Goal: Information Seeking & Learning: Learn about a topic

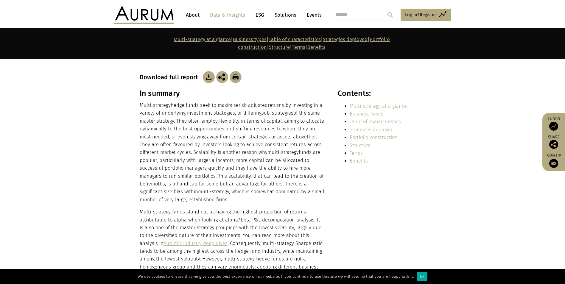
scroll to position [119, 0]
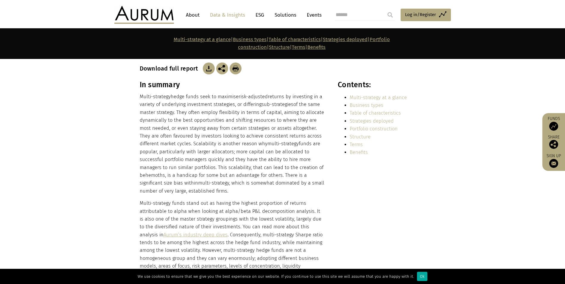
drag, startPoint x: 135, startPoint y: 68, endPoint x: 202, endPoint y: 67, distance: 67.0
drag, startPoint x: 136, startPoint y: 73, endPoint x: 187, endPoint y: 71, distance: 51.0
click at [187, 80] on div "In summary Multi-strategy hedge funds seek to maximise risk-adjusted returns by…" at bounding box center [283, 187] width 298 height 214
drag, startPoint x: 187, startPoint y: 71, endPoint x: 169, endPoint y: 88, distance: 24.6
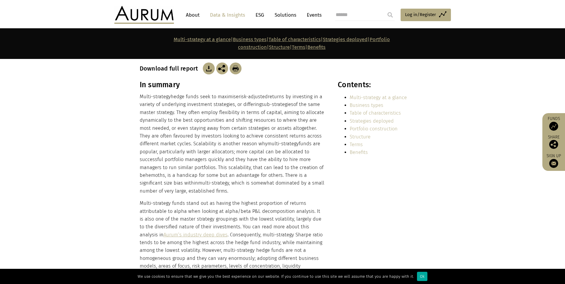
click at [169, 94] on span "Multi-strategy" at bounding box center [155, 97] width 31 height 6
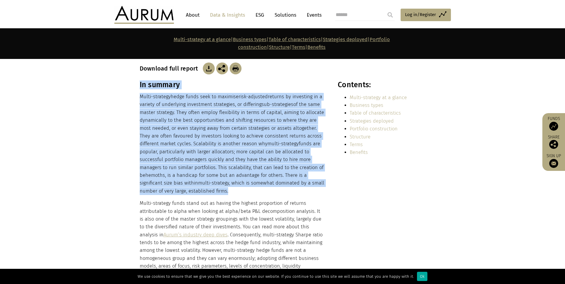
drag, startPoint x: 133, startPoint y: 85, endPoint x: 195, endPoint y: 179, distance: 112.3
click at [195, 179] on section "In summary Multi-strategy hedge funds seek to maximise risk-adjusted returns by…" at bounding box center [282, 190] width 565 height 221
click at [195, 179] on p "Multi-strategy hedge funds seek to maximise risk-adjusted returns by investing …" at bounding box center [232, 144] width 185 height 102
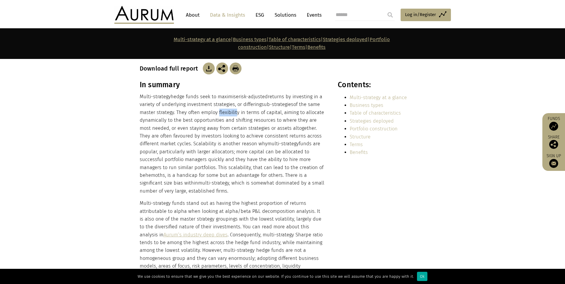
drag, startPoint x: 215, startPoint y: 99, endPoint x: 234, endPoint y: 102, distance: 19.2
click at [234, 102] on p "Multi-strategy hedge funds seek to maximise risk-adjusted returns by investing …" at bounding box center [232, 144] width 185 height 102
drag, startPoint x: 234, startPoint y: 102, endPoint x: 204, endPoint y: 106, distance: 30.7
click at [256, 106] on p "Multi-strategy hedge funds seek to maximise risk-adjusted returns by investing …" at bounding box center [232, 144] width 185 height 102
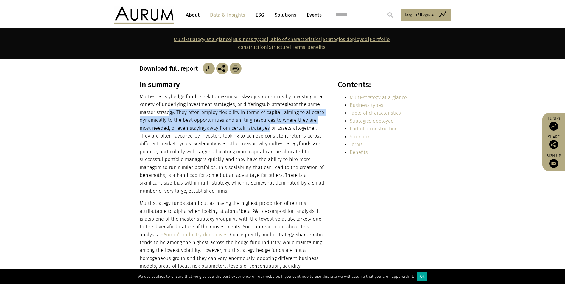
drag, startPoint x: 166, startPoint y: 103, endPoint x: 253, endPoint y: 120, distance: 89.2
click at [253, 120] on p "Multi-strategy hedge funds seek to maximise risk-adjusted returns by investing …" at bounding box center [232, 144] width 185 height 102
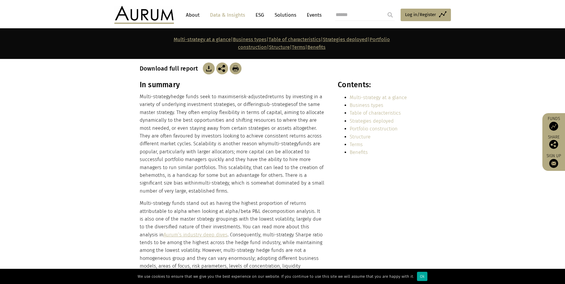
drag, startPoint x: 253, startPoint y: 120, endPoint x: 147, endPoint y: 135, distance: 107.4
click at [147, 135] on p "Multi-strategy hedge funds seek to maximise risk-adjusted returns by investing …" at bounding box center [232, 144] width 185 height 102
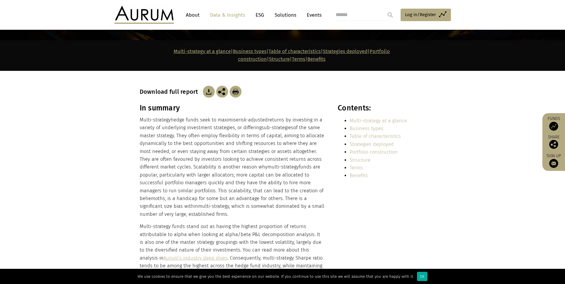
scroll to position [89, 0]
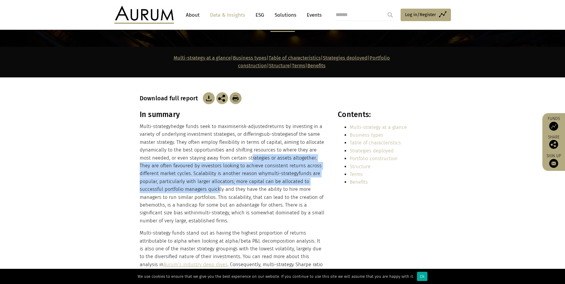
drag, startPoint x: 236, startPoint y: 144, endPoint x: 192, endPoint y: 175, distance: 54.0
click at [192, 175] on p "Multi-strategy hedge funds seek to maximise risk-adjusted returns by investing …" at bounding box center [232, 174] width 185 height 102
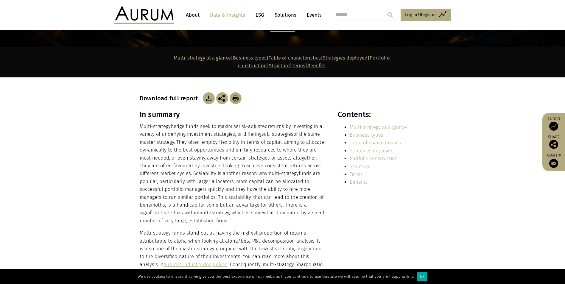
click at [245, 240] on p "Multi-strategy funds stand out as having the highest proportion of returns attr…" at bounding box center [232, 276] width 185 height 94
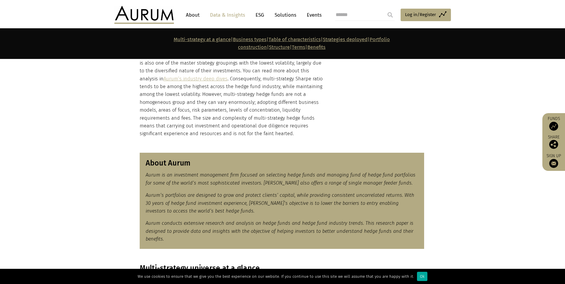
scroll to position [298, 0]
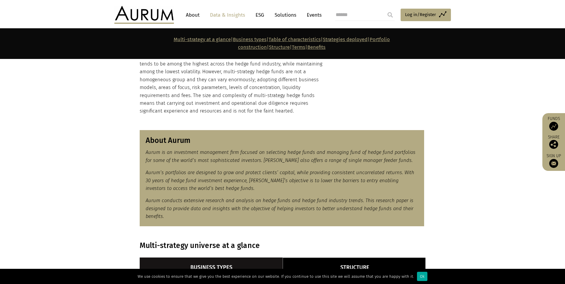
click at [367, 149] on em "Aurum is an investment management firm focused on selecting hedge funds and man…" at bounding box center [281, 155] width 270 height 13
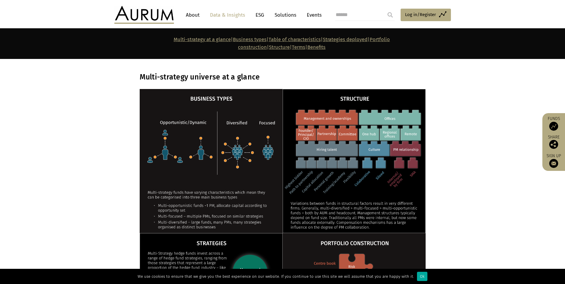
scroll to position [476, 0]
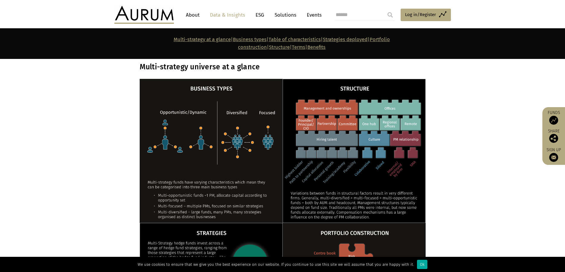
click at [100, 60] on section "Multi-strategy universe at a glance" at bounding box center [282, 67] width 565 height 24
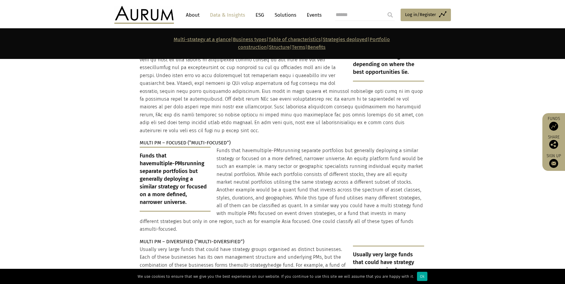
scroll to position [1072, 0]
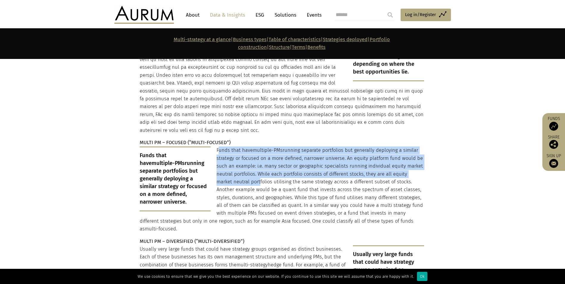
drag, startPoint x: 218, startPoint y: 132, endPoint x: 242, endPoint y: 163, distance: 39.5
click at [242, 163] on p "Funds that have multiple-PMs running separate portfolios but generally deployin…" at bounding box center [282, 190] width 284 height 86
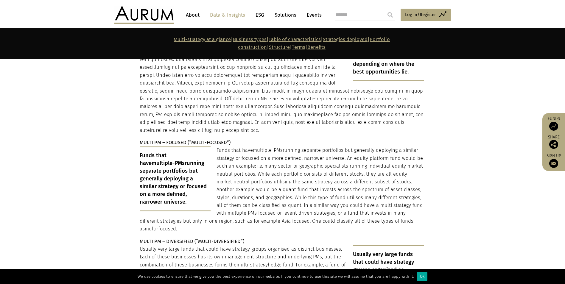
drag, startPoint x: 242, startPoint y: 163, endPoint x: 246, endPoint y: 102, distance: 61.2
click at [246, 102] on p "Funds with just one or at most a handful of PMs that dynamically allocate capit…" at bounding box center [282, 79] width 284 height 110
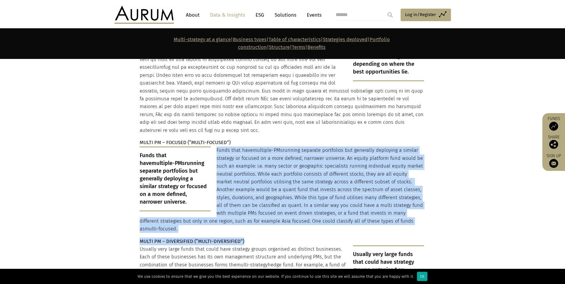
drag, startPoint x: 215, startPoint y: 130, endPoint x: 292, endPoint y: 218, distance: 116.7
click at [292, 218] on div "OPPORTUNISTIC/DYNAMIC (“MULTI-OPPORTUNISTIC”) Funds with just one or at most a …" at bounding box center [282, 208] width 284 height 384
click at [292, 238] on p "MULTI PM – DIVERSIFIED (“MULTI-DIVERSIFIED”)" at bounding box center [282, 242] width 284 height 8
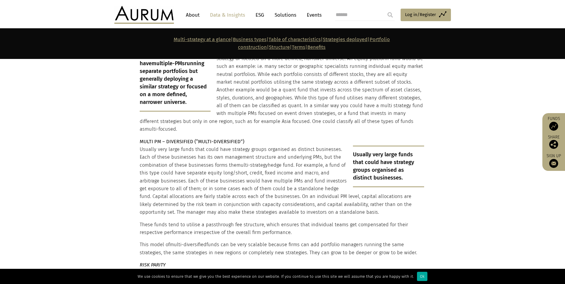
scroll to position [1161, 0]
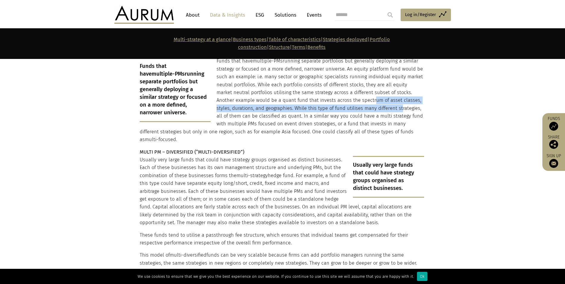
drag, startPoint x: 351, startPoint y: 78, endPoint x: 382, endPoint y: 89, distance: 33.5
click at [382, 89] on p "Funds that have multiple-PMs running separate portfolios but generally deployin…" at bounding box center [282, 100] width 284 height 86
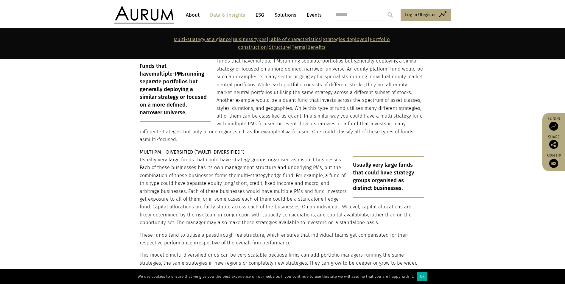
drag, startPoint x: 382, startPoint y: 89, endPoint x: 306, endPoint y: 111, distance: 79.4
click at [307, 111] on p "Funds that have multiple-PMs running separate portfolios but generally deployin…" at bounding box center [282, 100] width 284 height 86
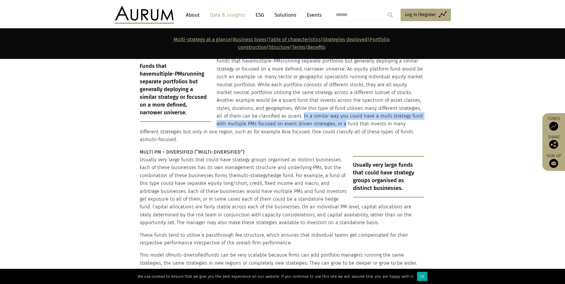
drag, startPoint x: 287, startPoint y: 96, endPoint x: 331, endPoint y: 103, distance: 44.1
click at [331, 103] on p "Funds that have multiple-PMs running separate portfolios but generally deployin…" at bounding box center [282, 100] width 284 height 86
drag, startPoint x: 331, startPoint y: 103, endPoint x: 316, endPoint y: 97, distance: 16.1
click at [316, 97] on p "Funds that have multiple-PMs running separate portfolios but generally deployin…" at bounding box center [282, 100] width 284 height 86
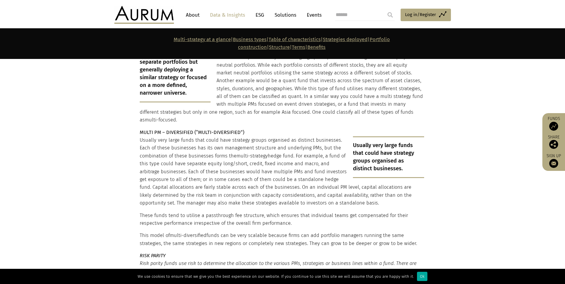
scroll to position [1191, 0]
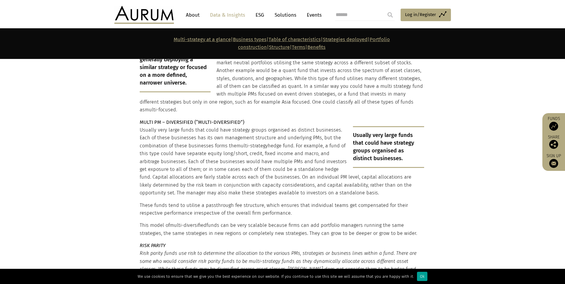
click at [419, 276] on div "Ok" at bounding box center [422, 276] width 10 height 9
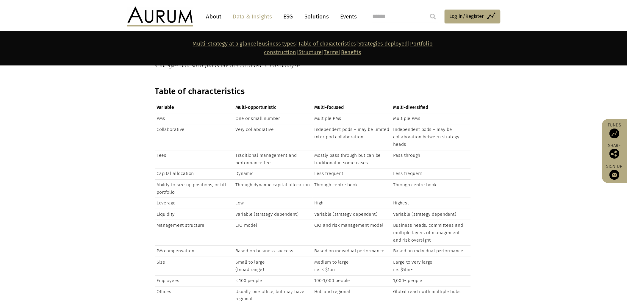
scroll to position [1400, 0]
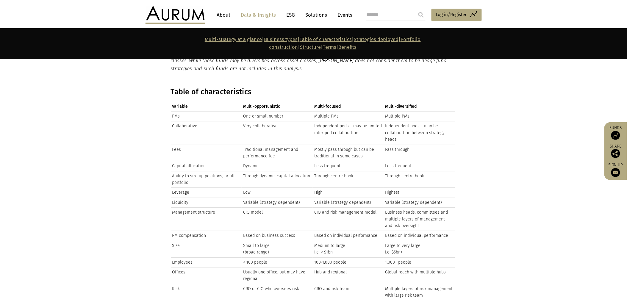
click at [565, 205] on section "Table of characteristics Variable Multi-opportunistic Multi-focused Multi-diver…" at bounding box center [313, 196] width 627 height 232
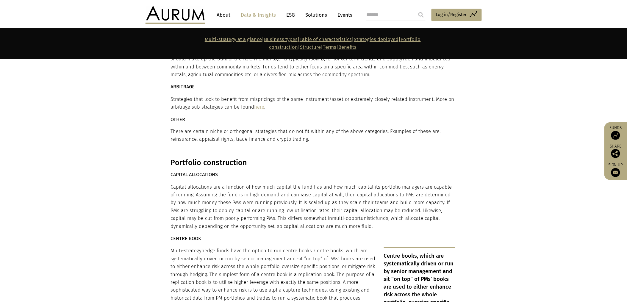
scroll to position [1962, 0]
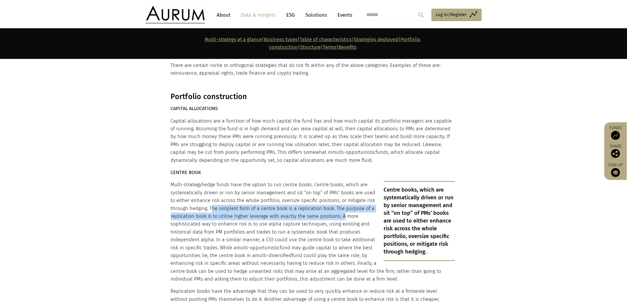
drag, startPoint x: 210, startPoint y: 193, endPoint x: 341, endPoint y: 200, distance: 131.2
click at [341, 200] on p "Multi-strategy hedge funds have the option to run centre books. Centre books, w…" at bounding box center [313, 232] width 284 height 102
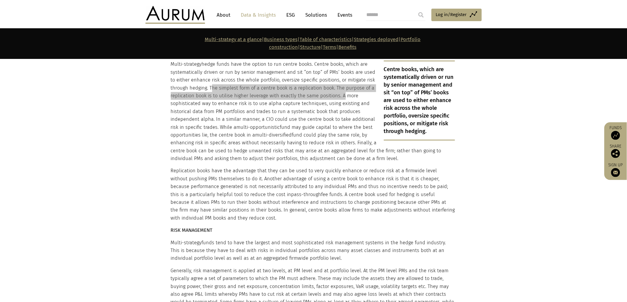
scroll to position [2094, 0]
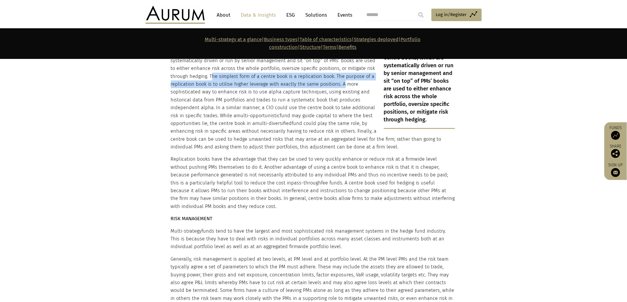
click at [349, 155] on p "Replication books have the advantage that they can be used to very quickly enha…" at bounding box center [313, 182] width 284 height 55
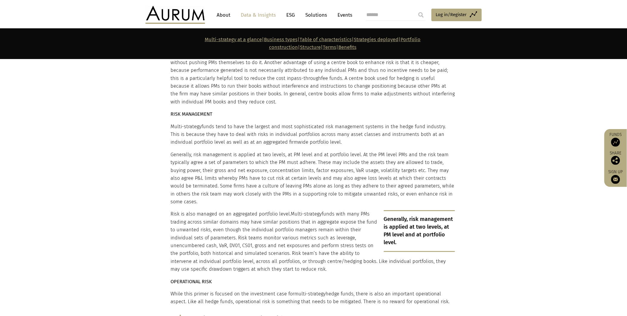
scroll to position [2194, 0]
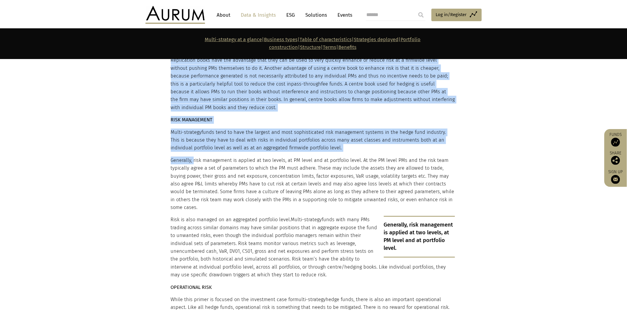
drag, startPoint x: 168, startPoint y: 133, endPoint x: 194, endPoint y: 142, distance: 27.8
click at [194, 142] on div "Portfolio construction CAPITAL ALLOCATIONS Capital allocations are a function o…" at bounding box center [314, 118] width 298 height 515
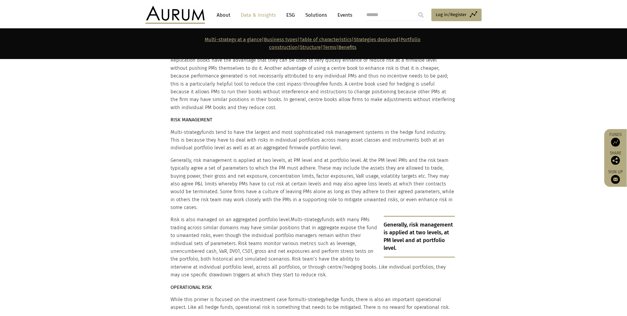
drag, startPoint x: 194, startPoint y: 142, endPoint x: 177, endPoint y: 156, distance: 22.0
click at [177, 156] on p "Generally, risk management is applied at two levels, at PM level and at portfol…" at bounding box center [313, 183] width 284 height 55
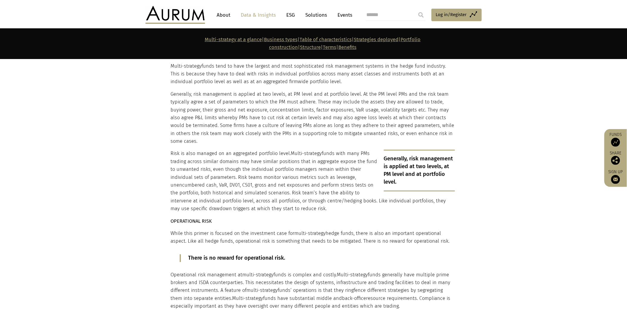
scroll to position [2227, 0]
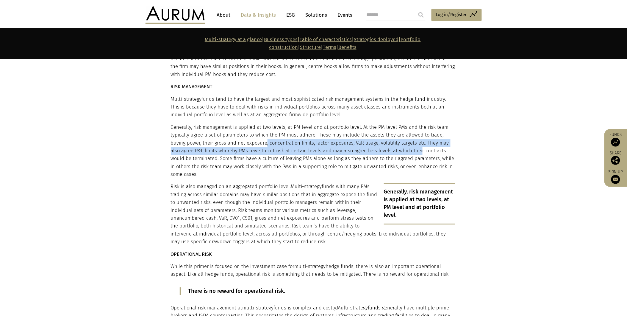
drag, startPoint x: 249, startPoint y: 125, endPoint x: 392, endPoint y: 129, distance: 142.4
click at [392, 129] on p "Generally, risk management is applied at two levels, at PM level and at portfol…" at bounding box center [313, 150] width 284 height 55
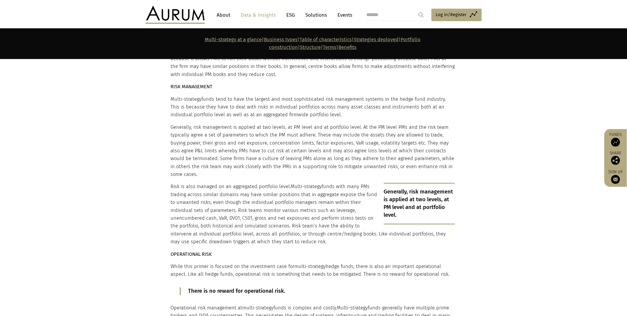
drag, startPoint x: 392, startPoint y: 129, endPoint x: 400, endPoint y: 127, distance: 8.8
click at [400, 127] on p "Generally, risk management is applied at two levels, at PM level and at portfol…" at bounding box center [313, 150] width 284 height 55
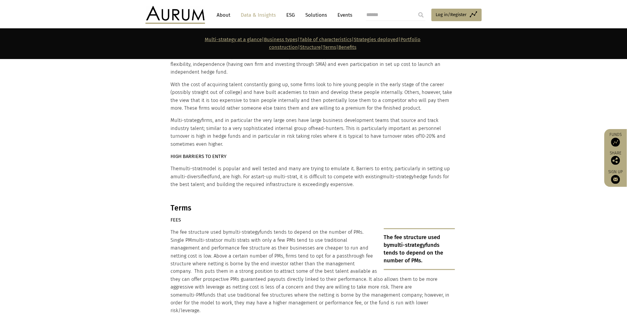
scroll to position [3352, 0]
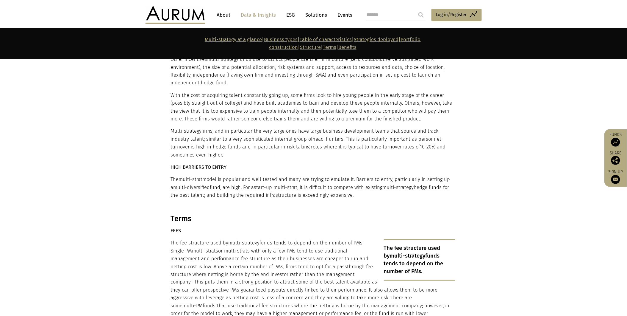
click at [411, 239] on p "The fee structure used by multi-strategy funds tends to depend on the number of…" at bounding box center [419, 260] width 71 height 42
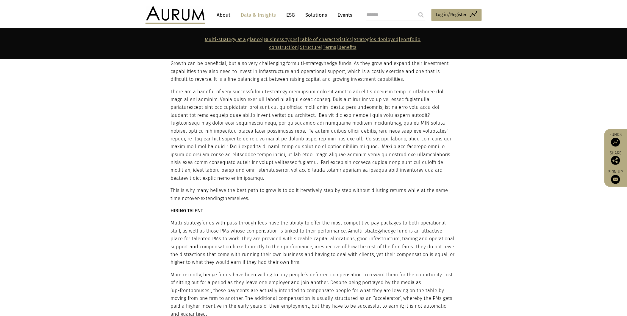
scroll to position [3057, 0]
click at [411, 219] on p "Multi-strategy funds with pass through fees have the ability to offer the most …" at bounding box center [313, 242] width 284 height 47
